Goal: Transaction & Acquisition: Purchase product/service

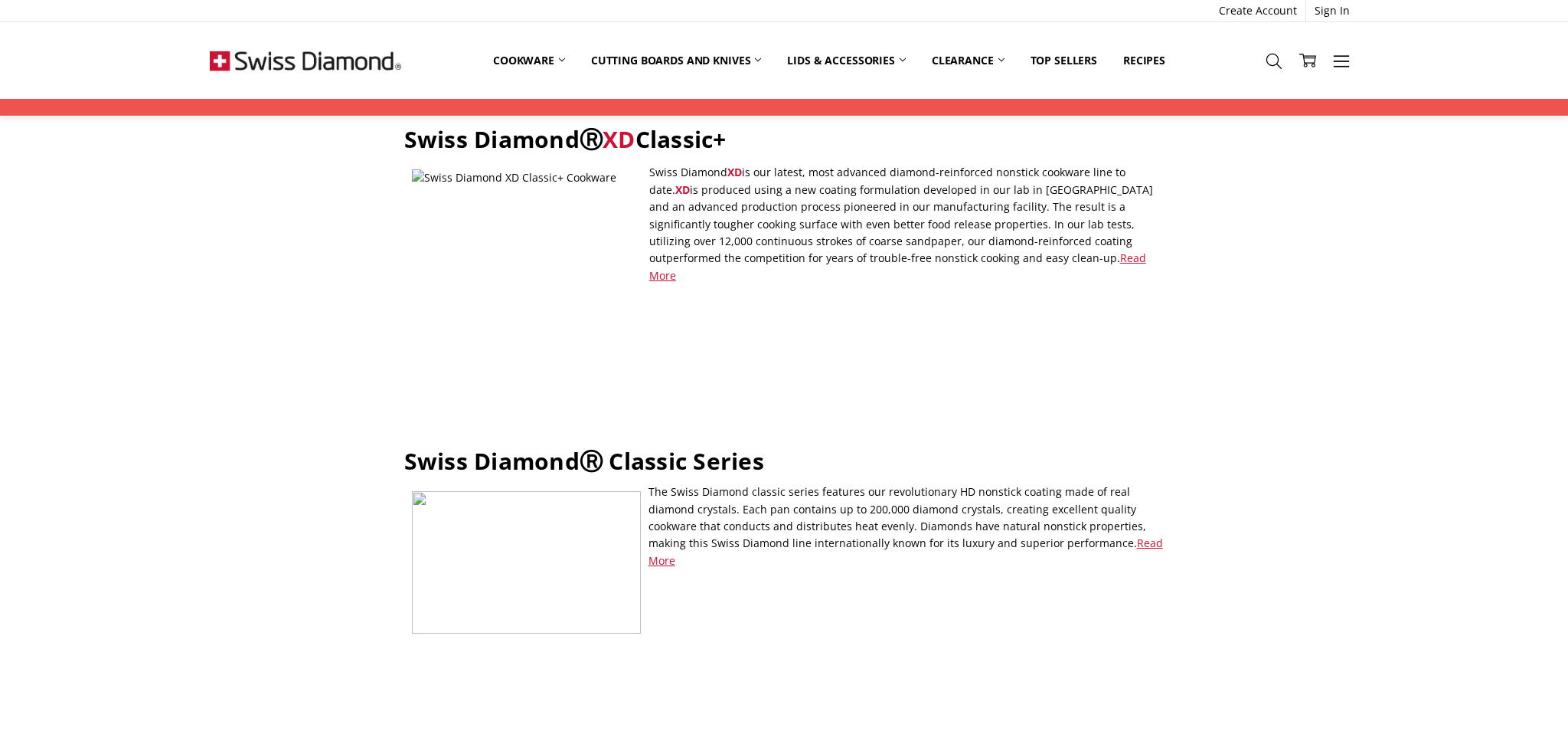
scroll to position [108, 0]
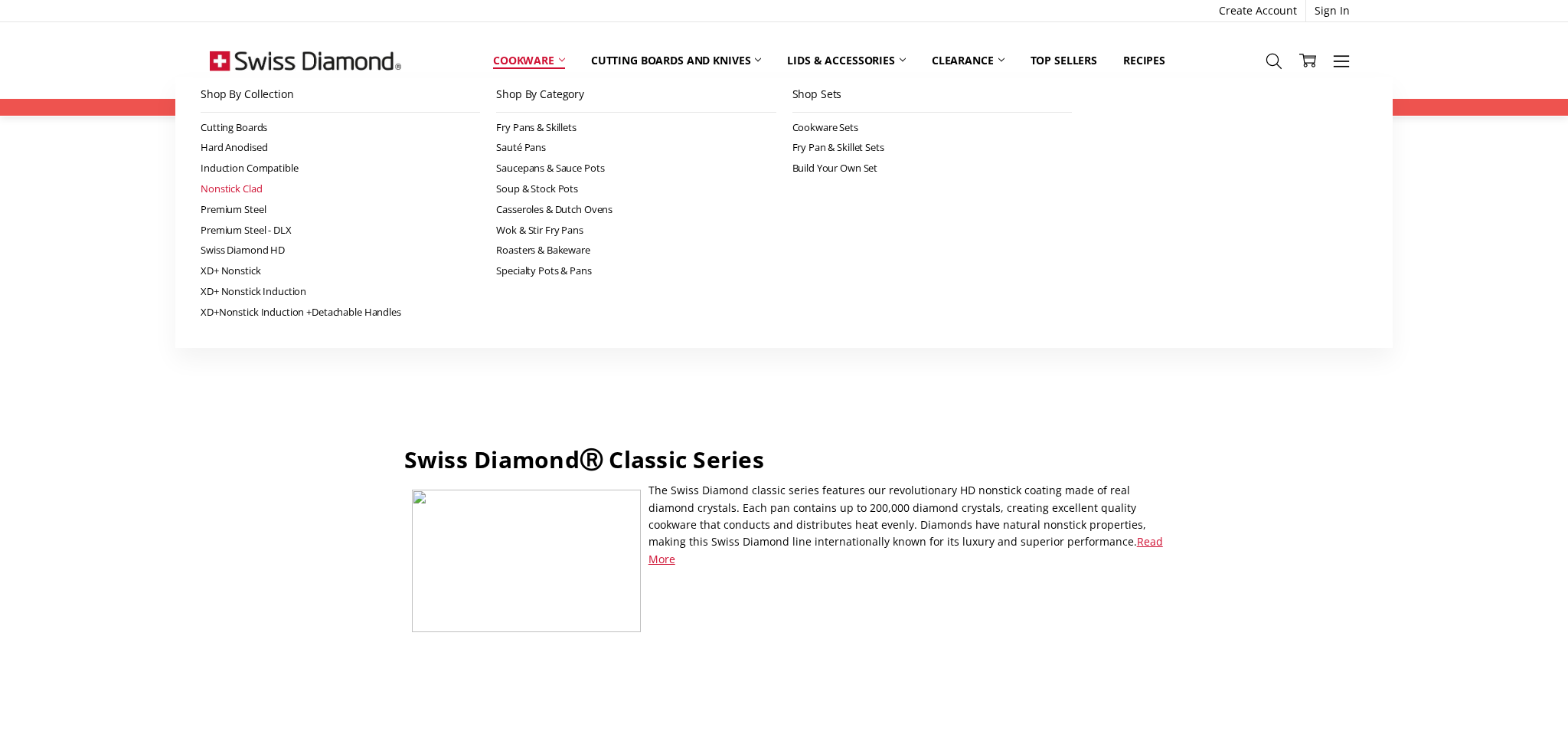
click at [258, 190] on link "Nonstick Clad" at bounding box center [340, 188] width 280 height 20
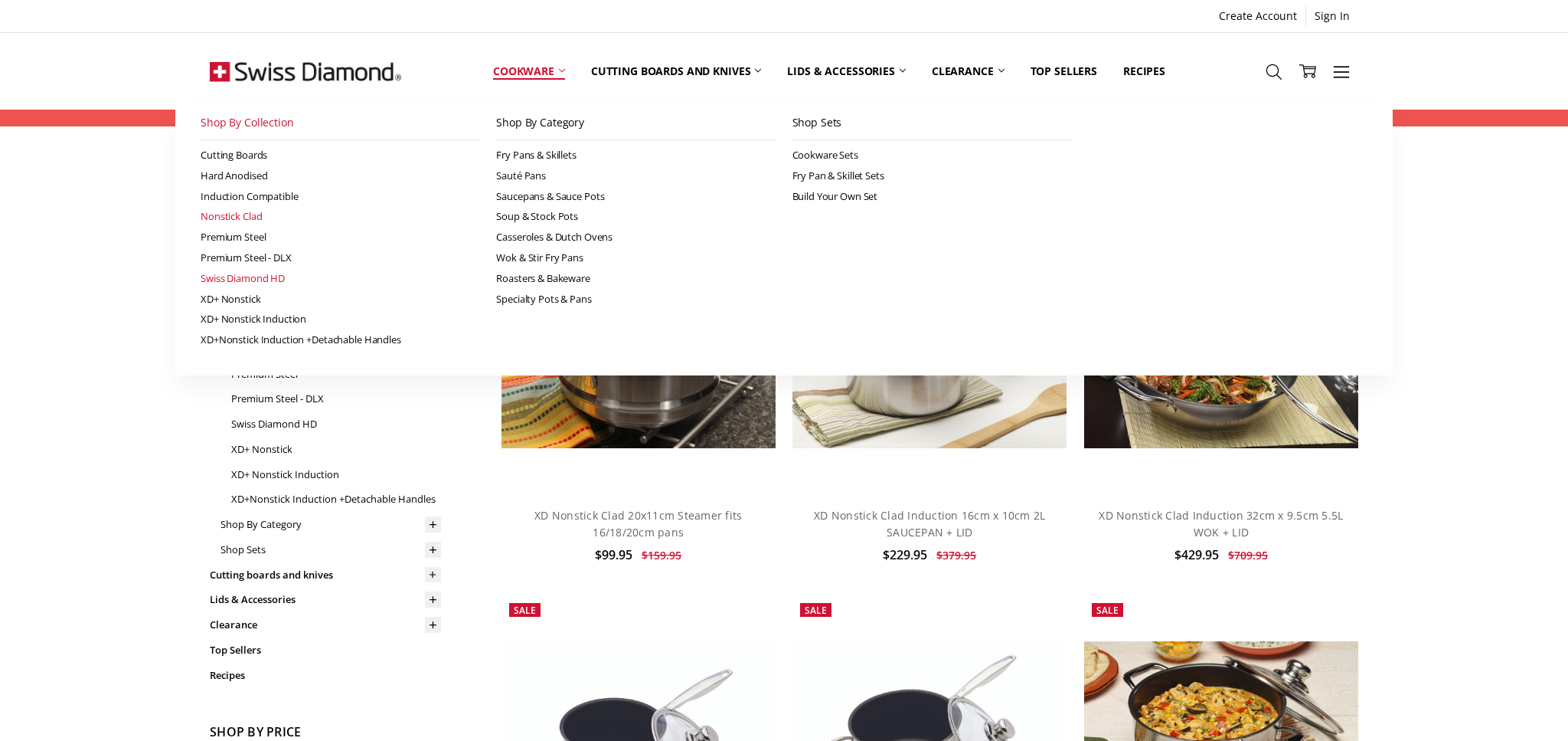
click at [271, 278] on link "Swiss Diamond HD" at bounding box center [340, 278] width 280 height 20
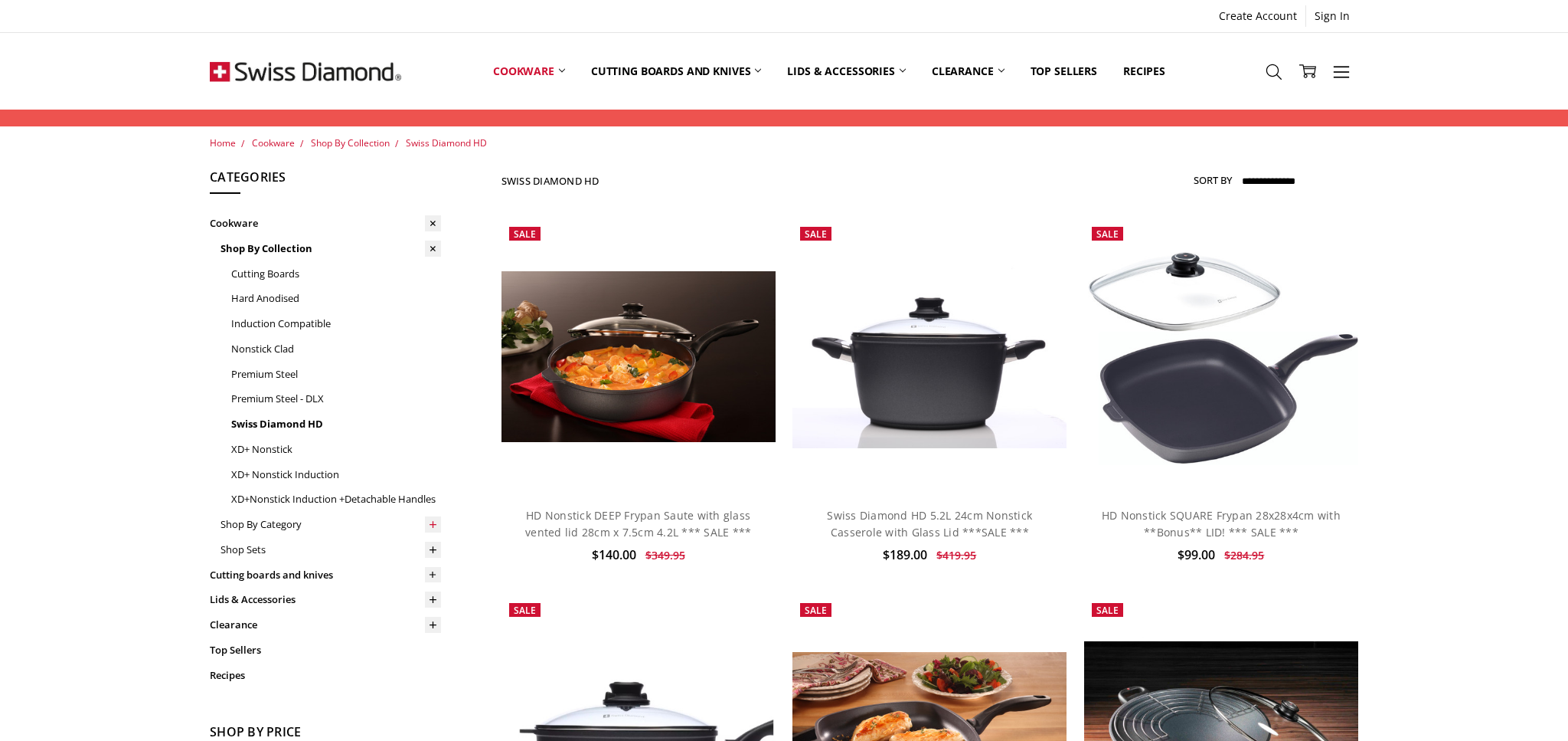
click at [434, 525] on use at bounding box center [434, 524] width 7 height 7
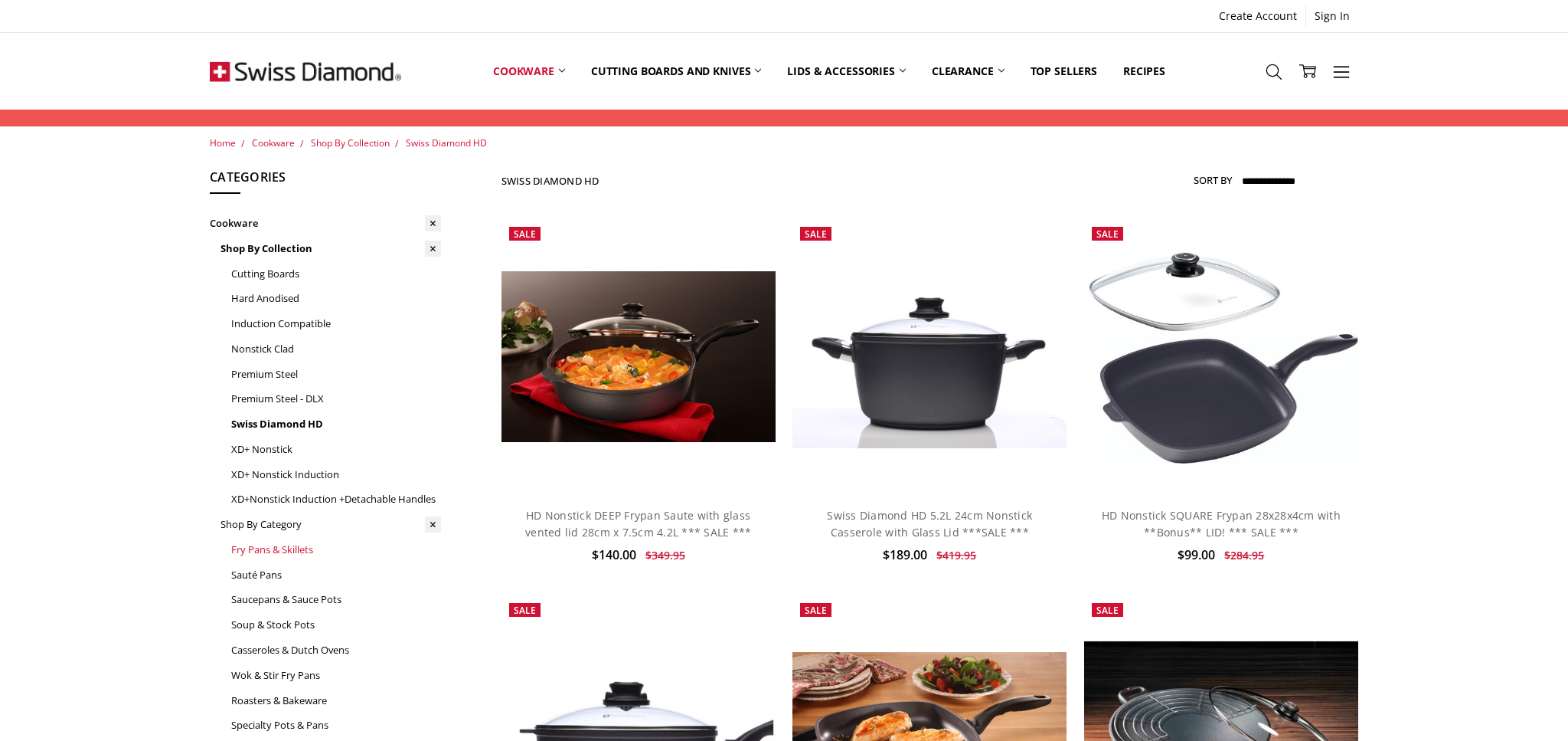
click at [275, 551] on link "Fry Pans & Skillets" at bounding box center [336, 549] width 209 height 25
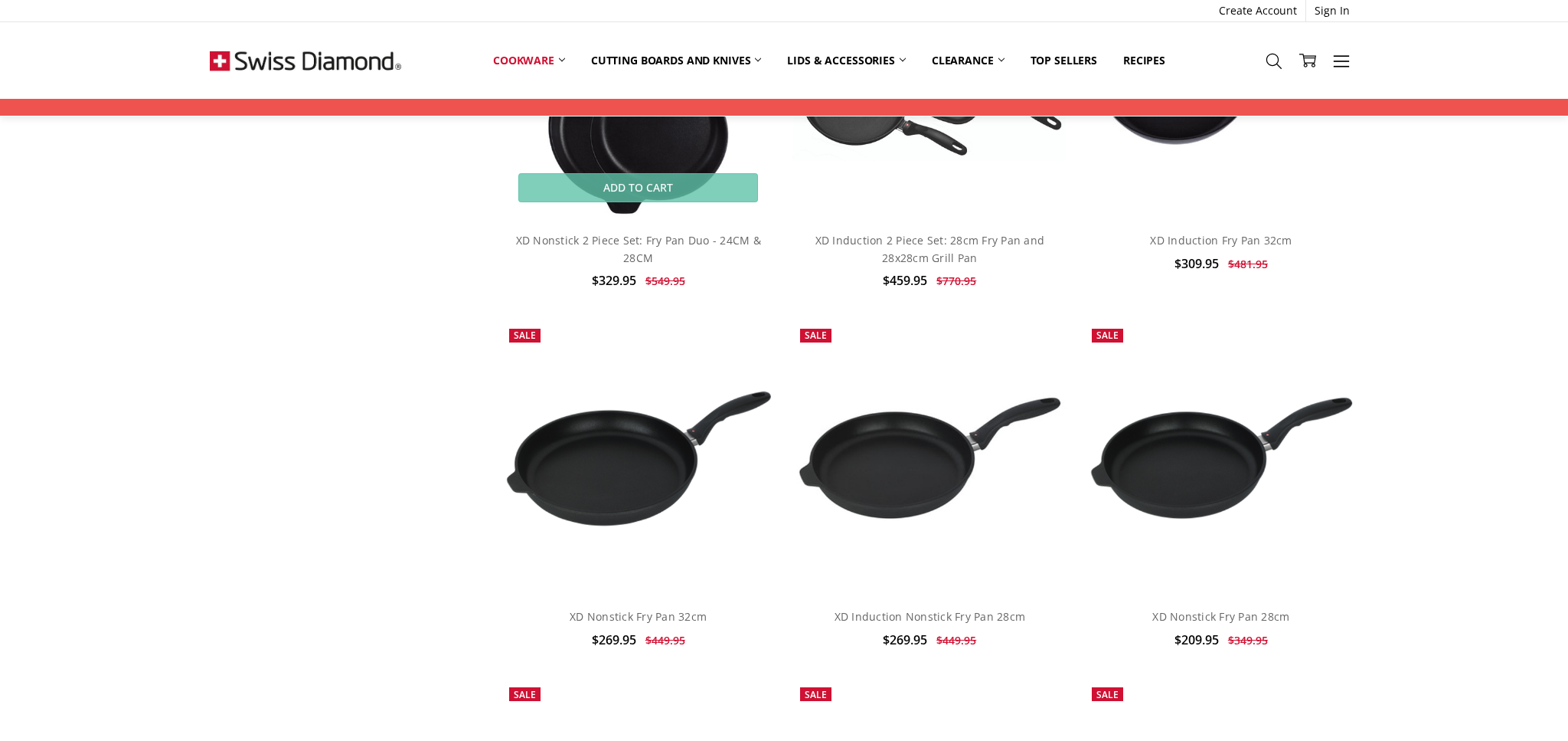
scroll to position [3336, 0]
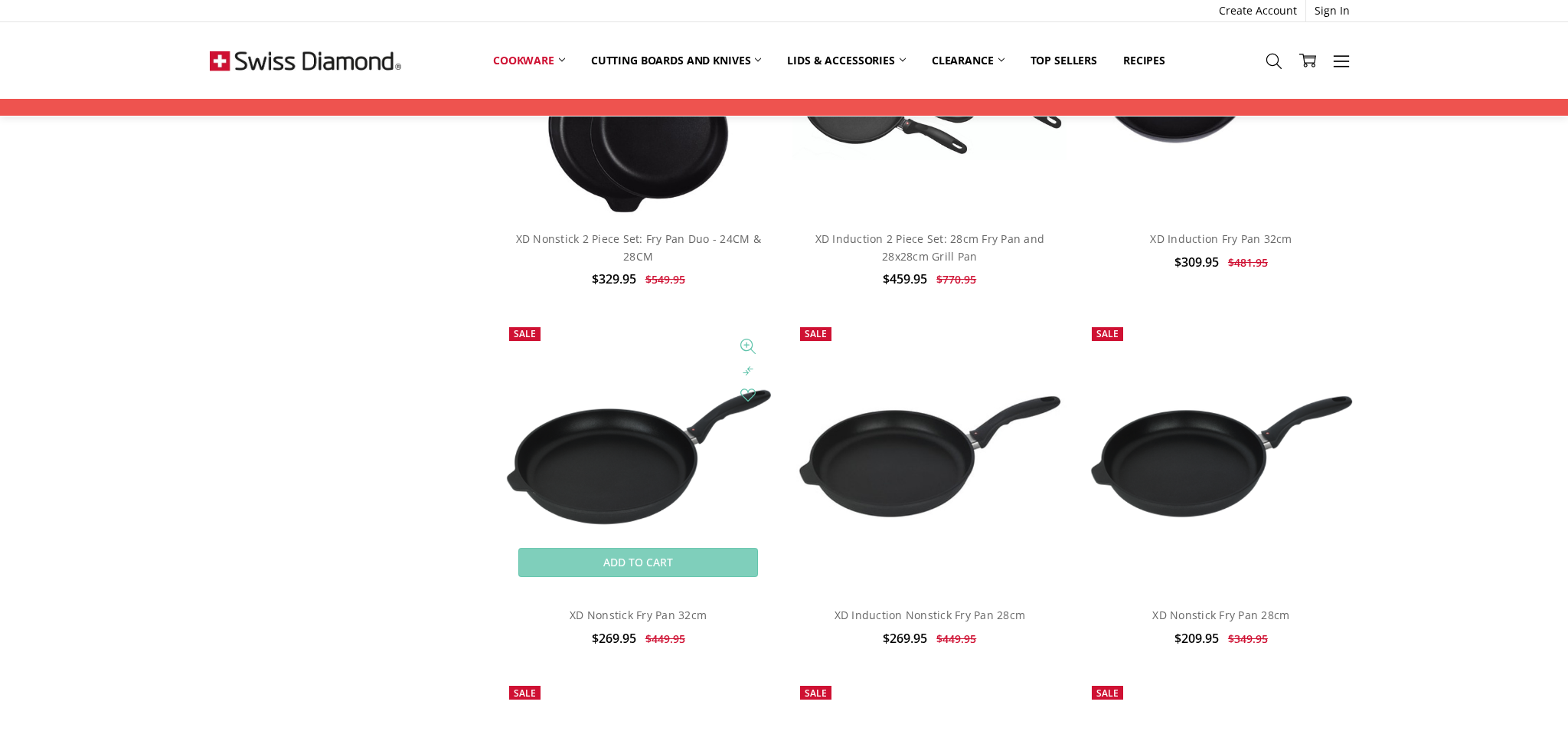
click at [623, 509] on img at bounding box center [638, 457] width 274 height 146
